Goal: Transaction & Acquisition: Subscribe to service/newsletter

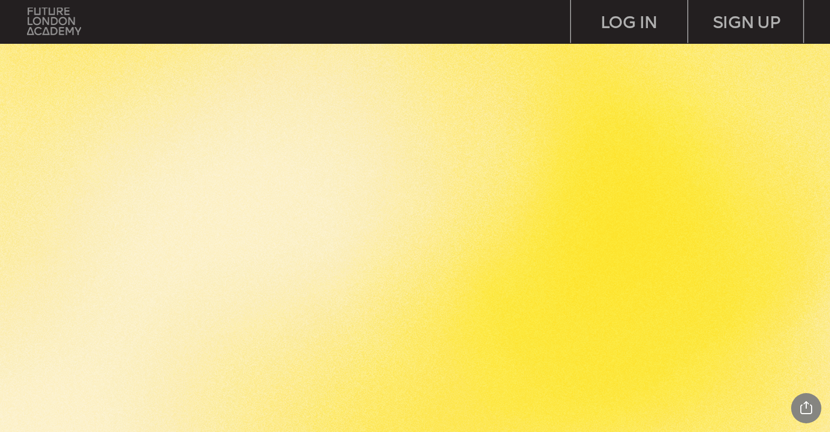
click at [48, 24] on img at bounding box center [54, 22] width 55 height 28
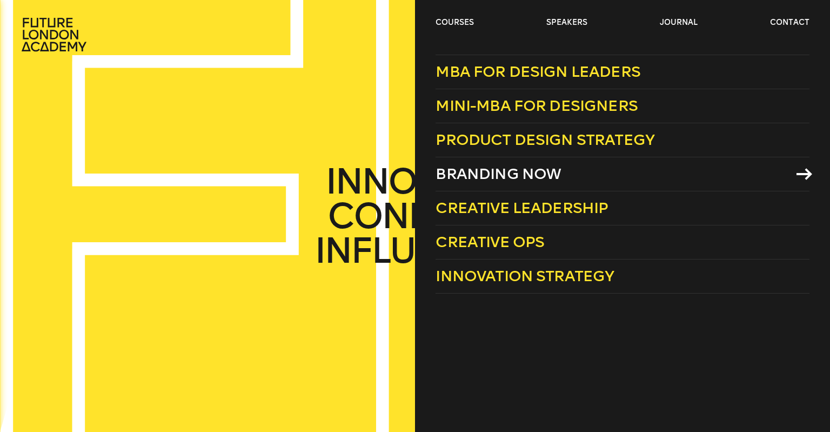
click at [561, 172] on link "Branding Now" at bounding box center [621, 174] width 373 height 34
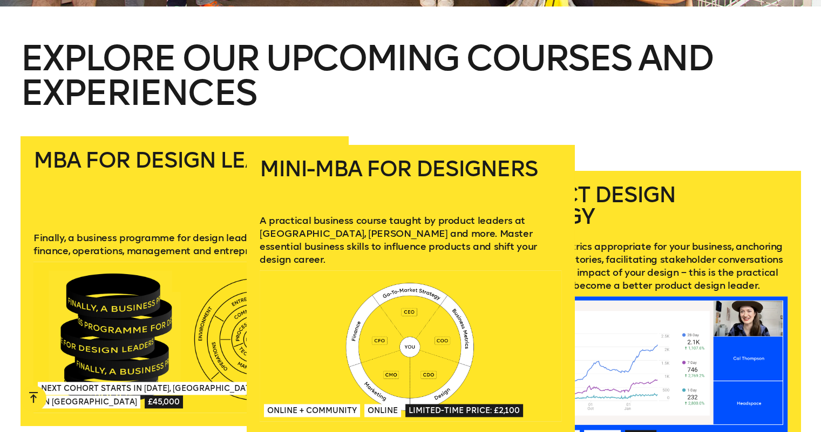
scroll to position [1533, 0]
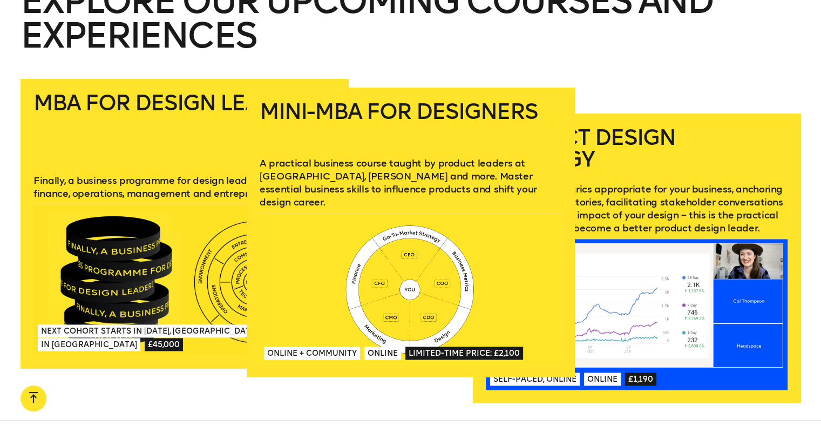
click at [448, 167] on p "A practical business course taught by product leaders at Uber, Deel and more. M…" at bounding box center [411, 183] width 302 height 52
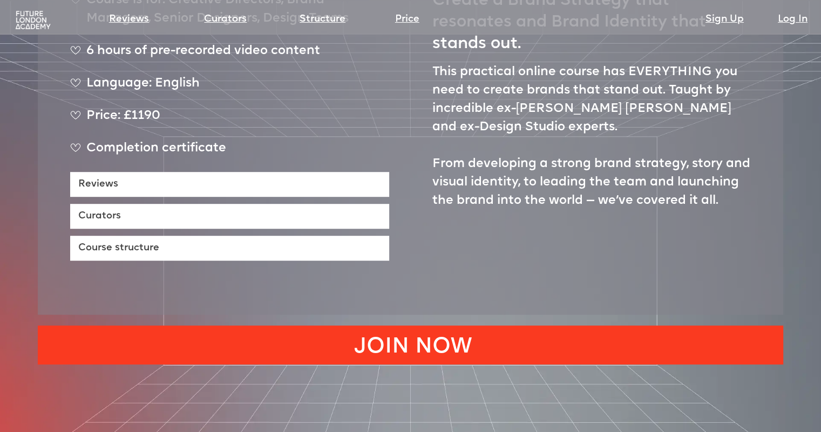
scroll to position [540, 0]
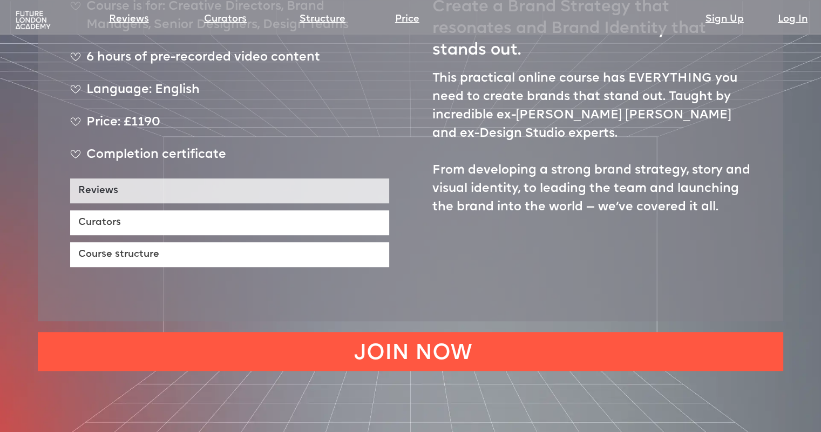
click at [131, 178] on link "Reviews" at bounding box center [229, 190] width 319 height 25
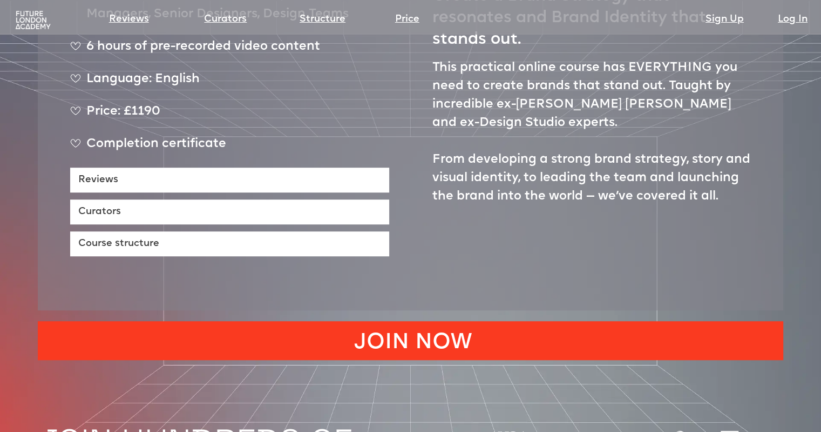
scroll to position [445, 0]
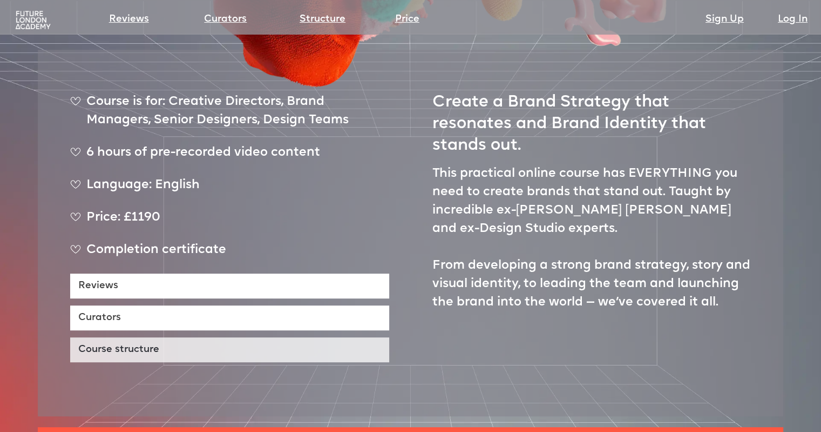
click at [205, 337] on link "Course structure" at bounding box center [229, 349] width 319 height 25
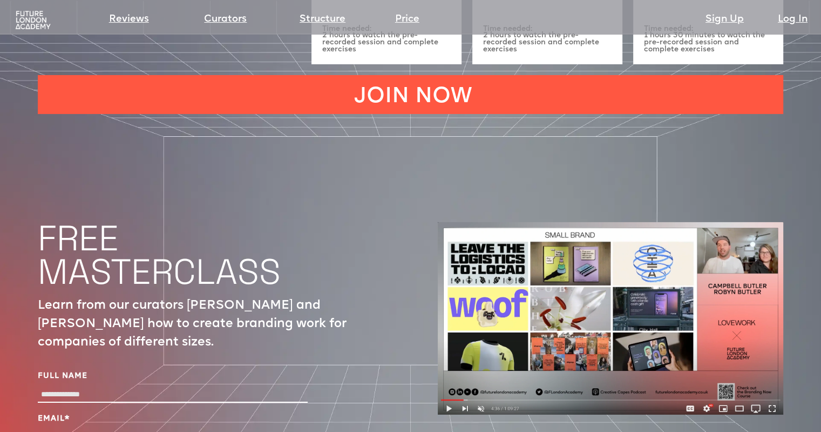
scroll to position [3581, 0]
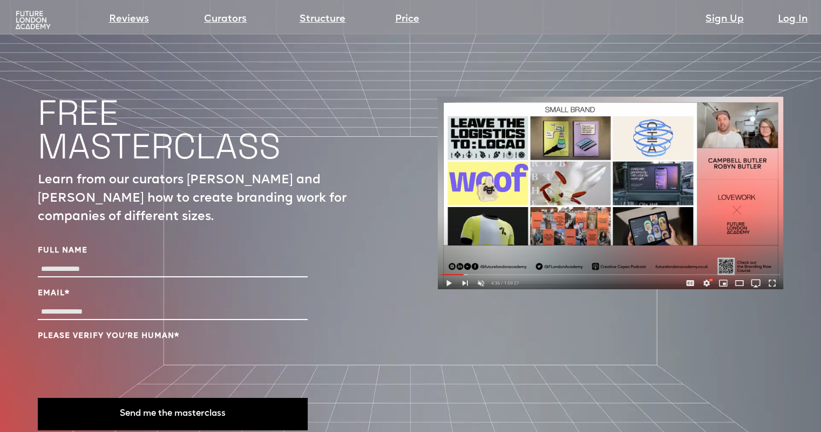
click at [93, 261] on input "Full Name" at bounding box center [173, 269] width 270 height 16
type input "**********"
click at [224, 398] on button "Send me the masterclass" at bounding box center [173, 414] width 270 height 32
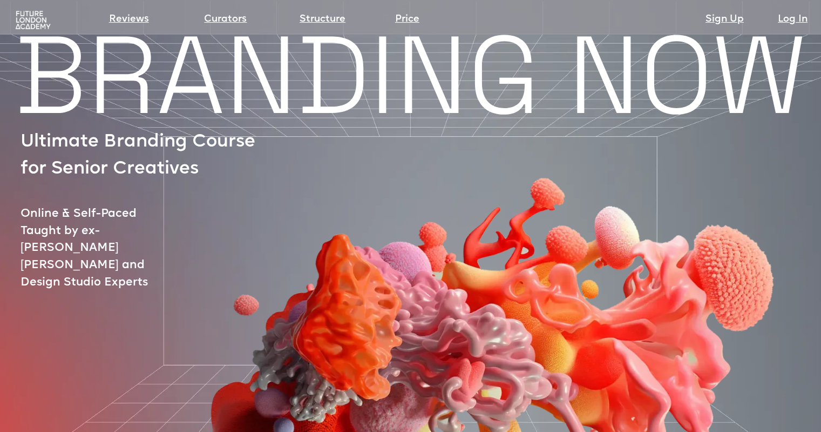
scroll to position [0, 0]
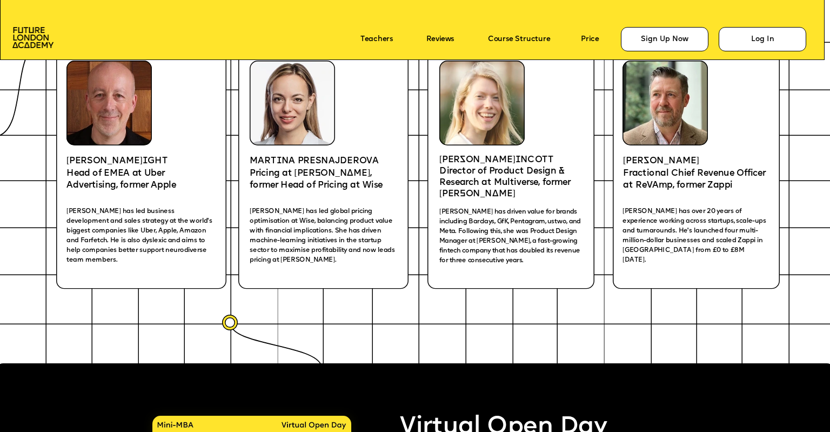
scroll to position [1880, 0]
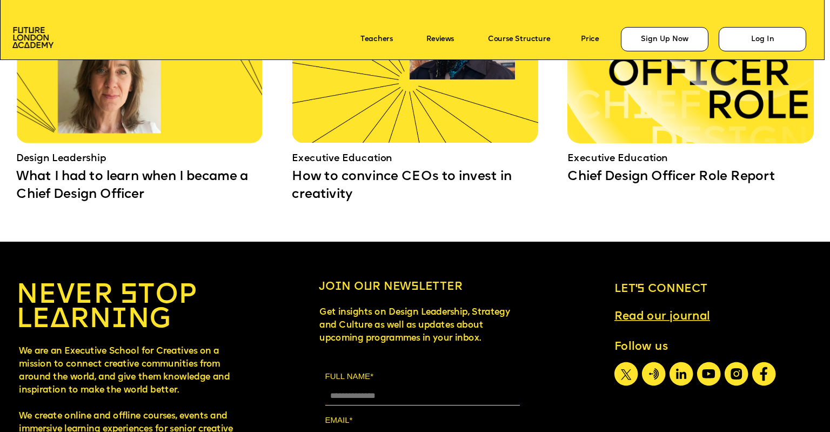
scroll to position [7723, 0]
